Goal: Task Accomplishment & Management: Manage account settings

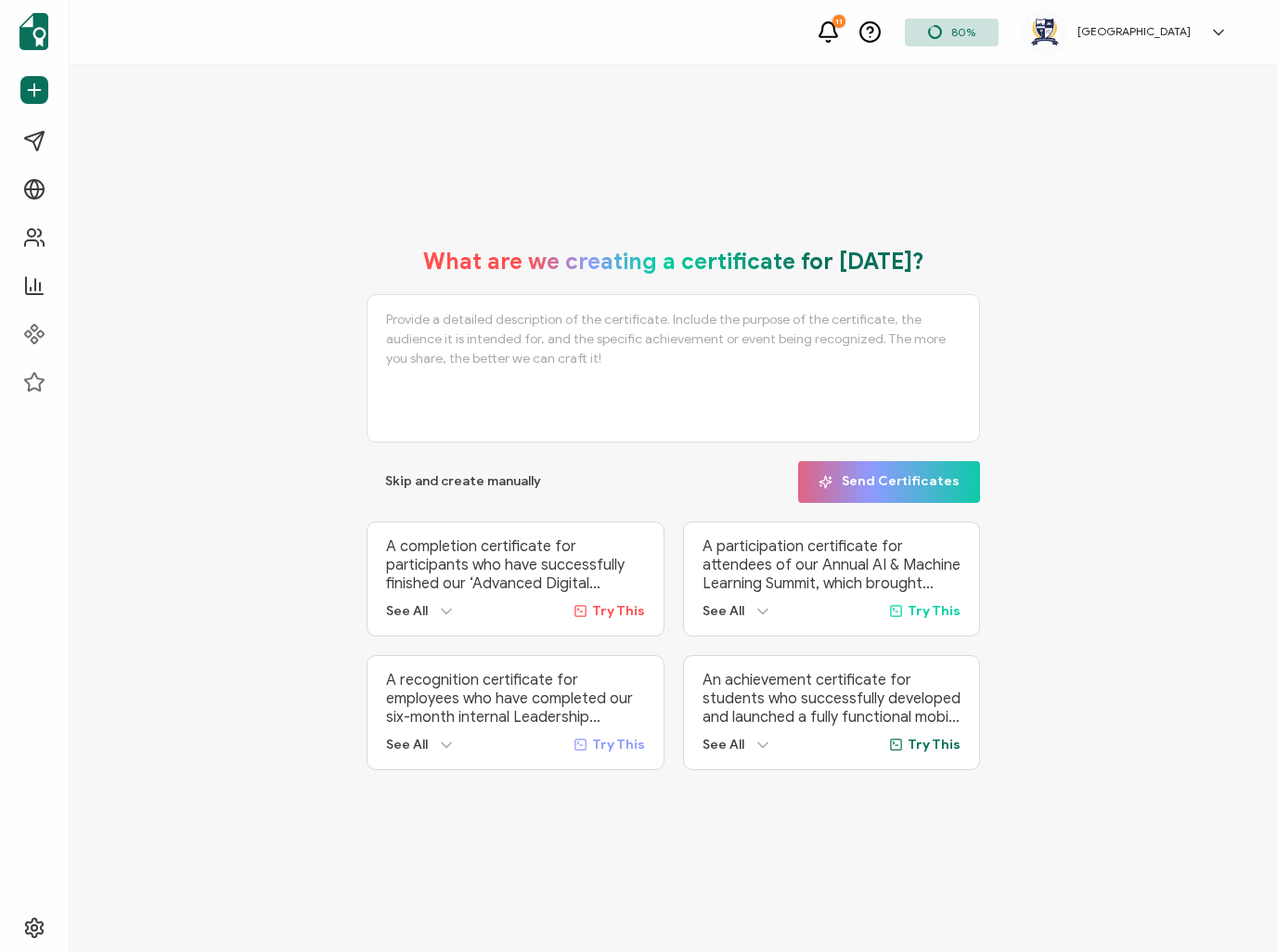
click at [1201, 34] on link at bounding box center [1213, 33] width 27 height 19
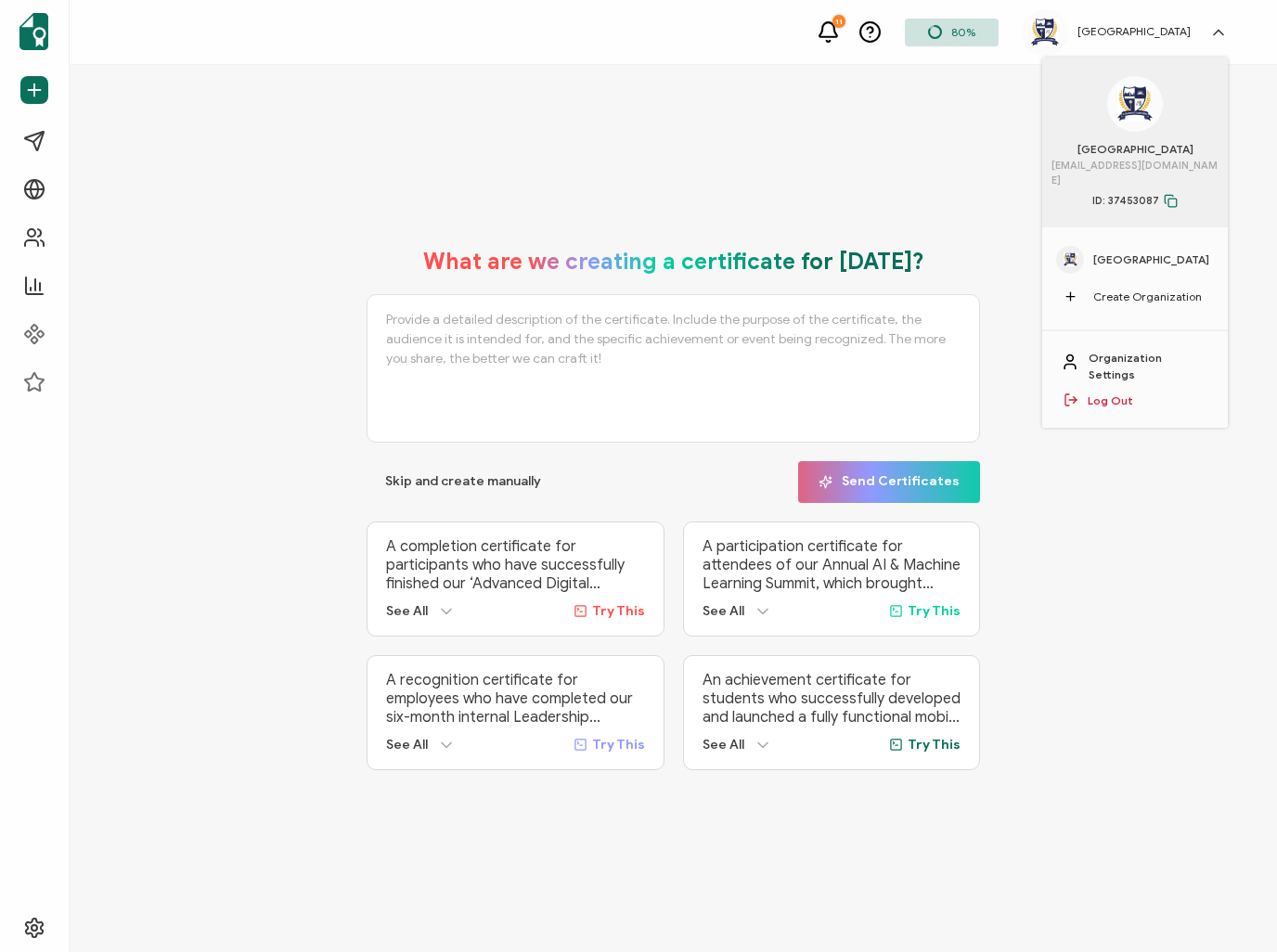
click at [1144, 252] on span "[GEOGRAPHIC_DATA]" at bounding box center [1151, 260] width 116 height 17
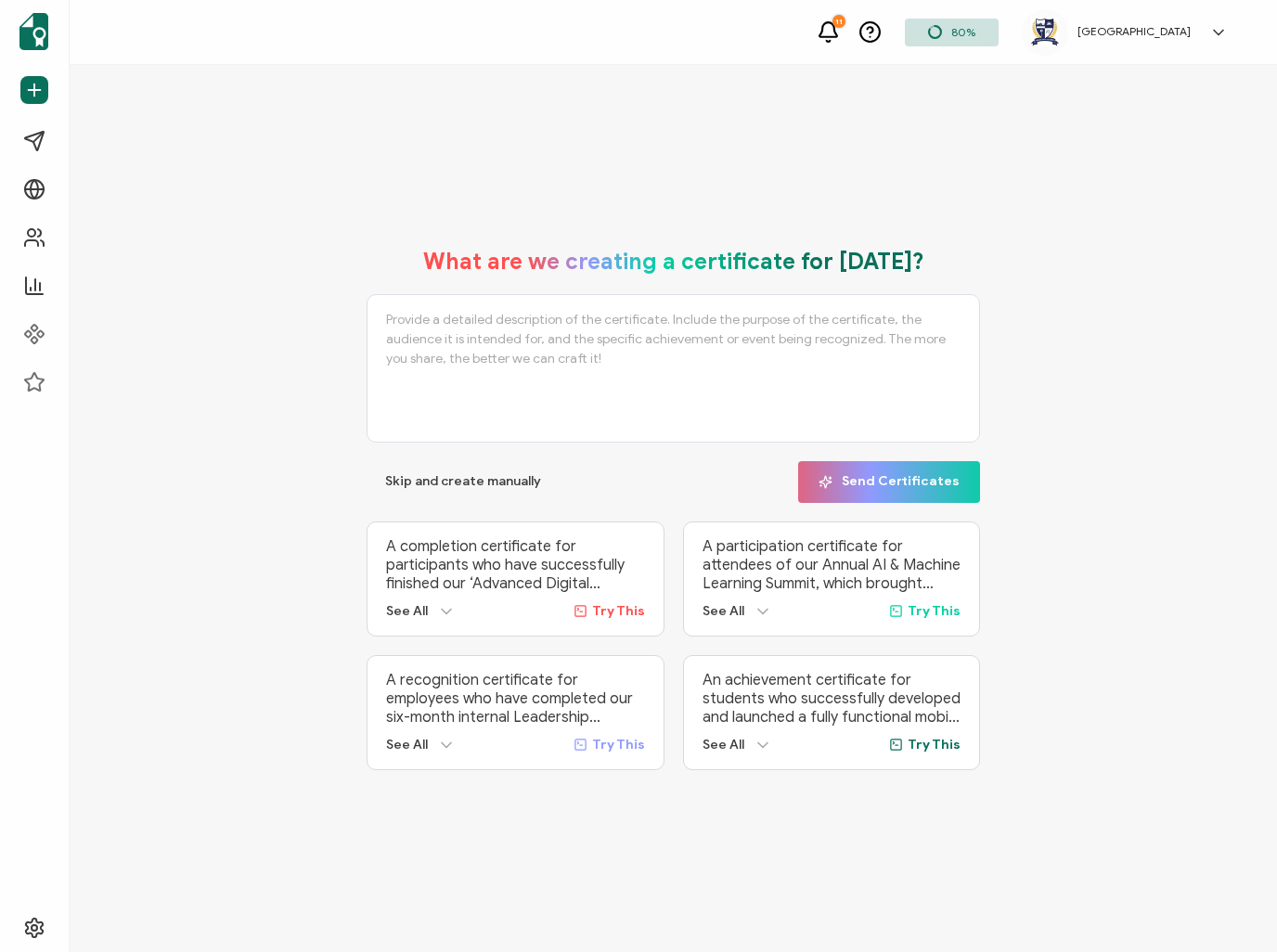
click at [1150, 29] on h5 "[GEOGRAPHIC_DATA]" at bounding box center [1134, 31] width 114 height 13
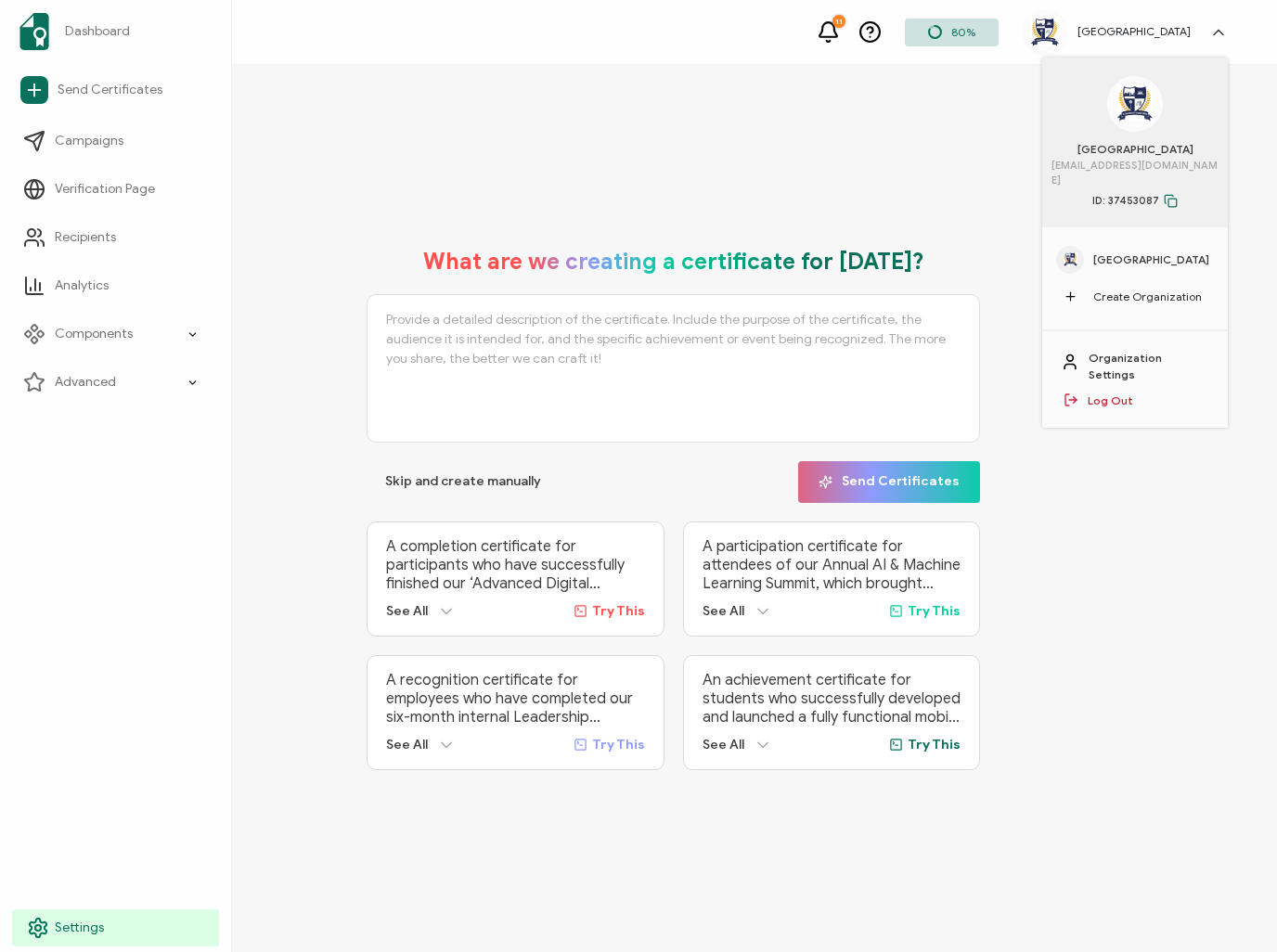
click at [51, 923] on link "Settings" at bounding box center [115, 927] width 207 height 37
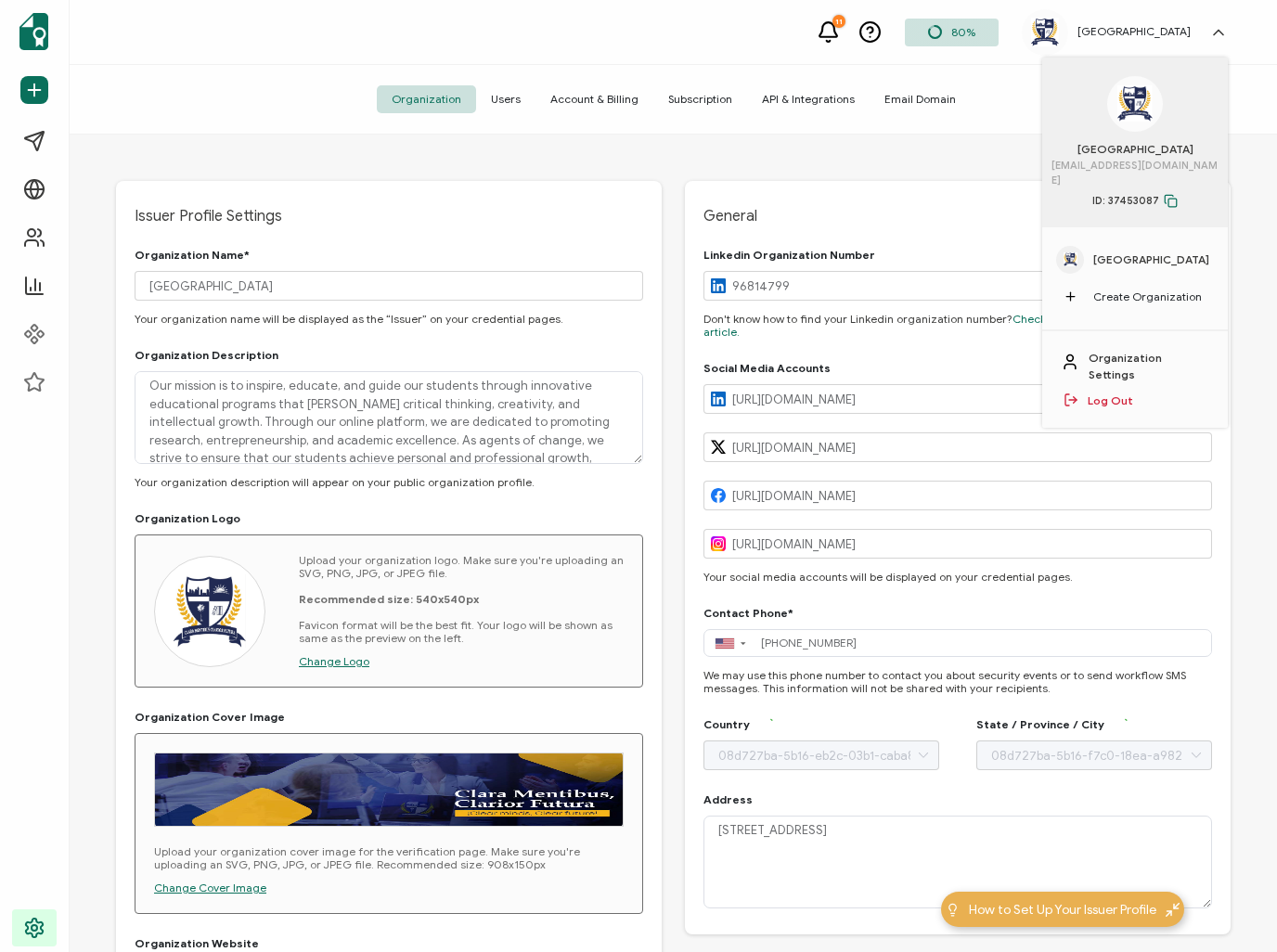
type input "[GEOGRAPHIC_DATA]"
type input "[US_STATE]"
click at [628, 103] on span "Account & Billing" at bounding box center [594, 98] width 117 height 27
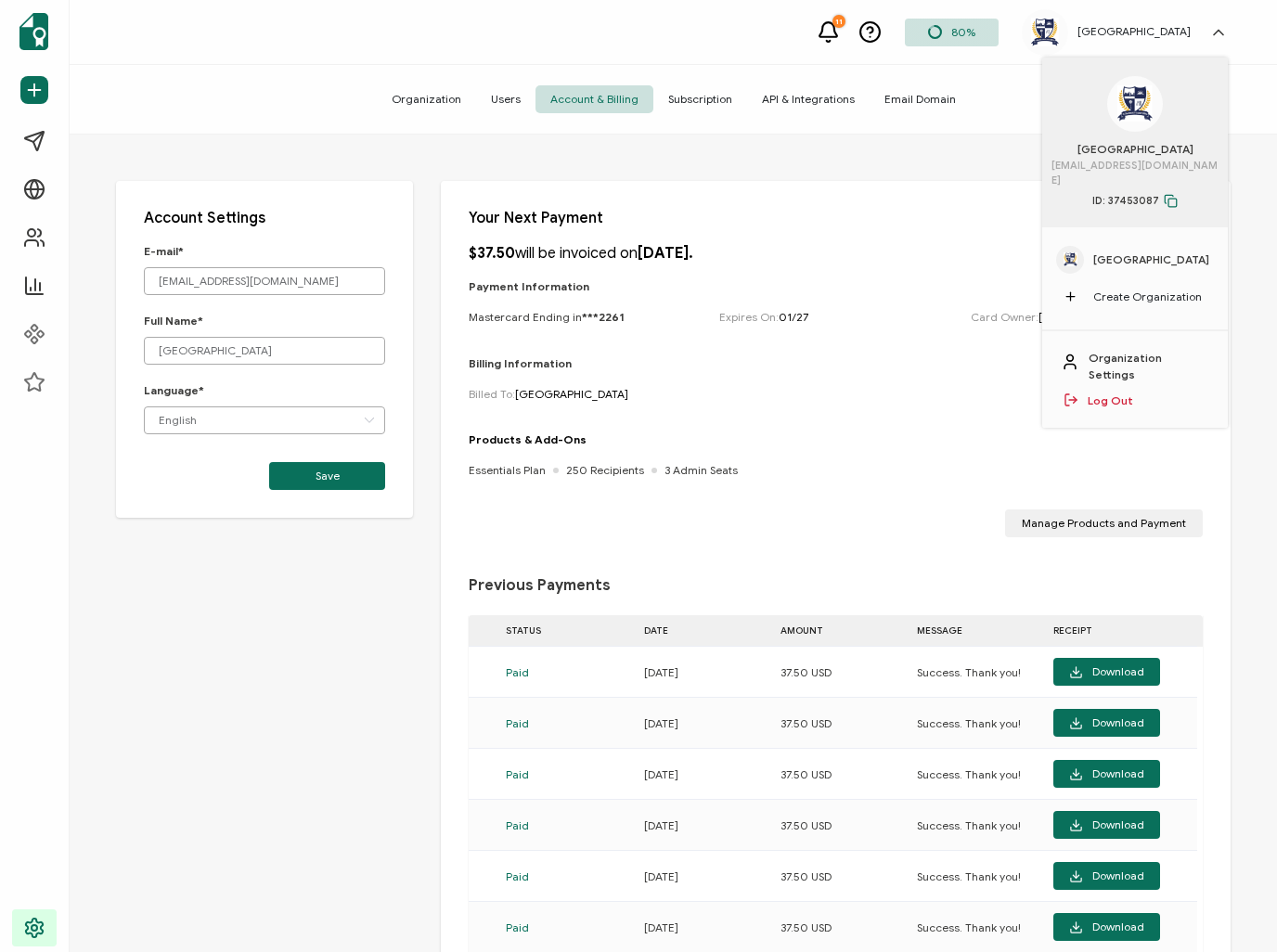
click at [977, 404] on div "Billing Information Billed To: [GEOGRAPHIC_DATA]" at bounding box center [835, 394] width 734 height 77
click at [741, 467] on div "$37.50 will be invoiced on [DATE]. Payment Information Mastercard Ending in ***…" at bounding box center [835, 391] width 734 height 293
